Goal: Task Accomplishment & Management: Manage account settings

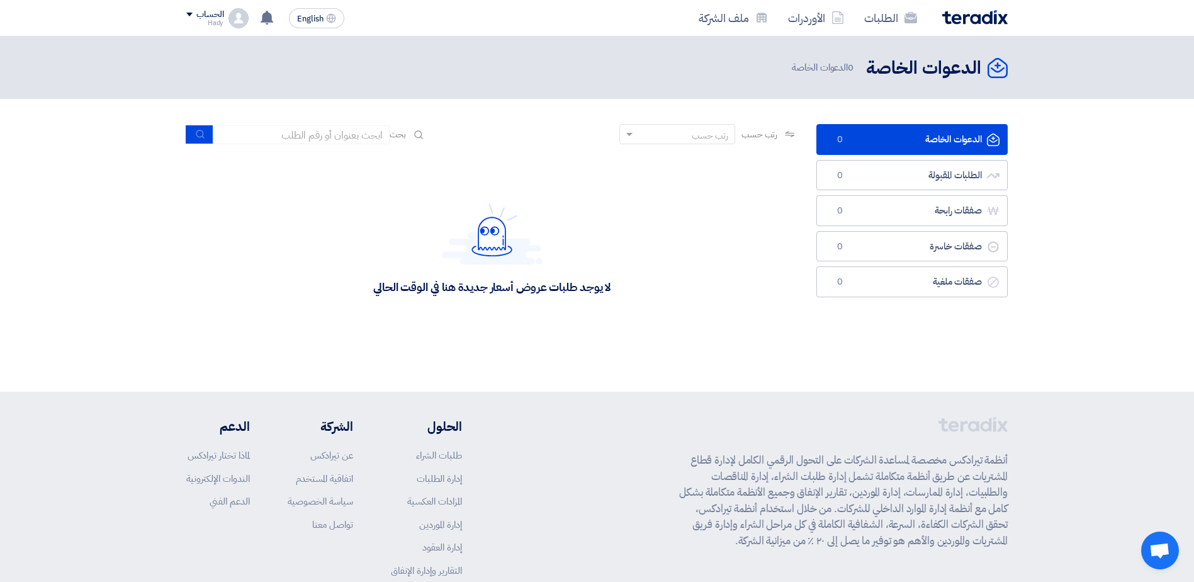
click at [949, 135] on link "الدعوات الخاصة الدعوات الخاصة 0" at bounding box center [911, 139] width 191 height 31
click at [697, 138] on div "رتب حسب" at bounding box center [710, 135] width 37 height 13
click at [697, 135] on div "رتب حسب" at bounding box center [710, 135] width 37 height 13
